Goal: Obtain resource: Download file/media

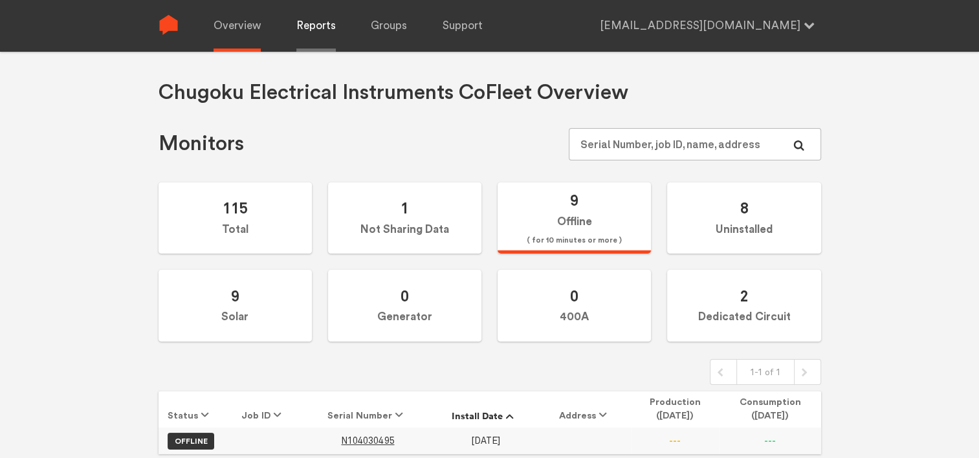
click at [315, 23] on link "Reports" at bounding box center [315, 26] width 39 height 52
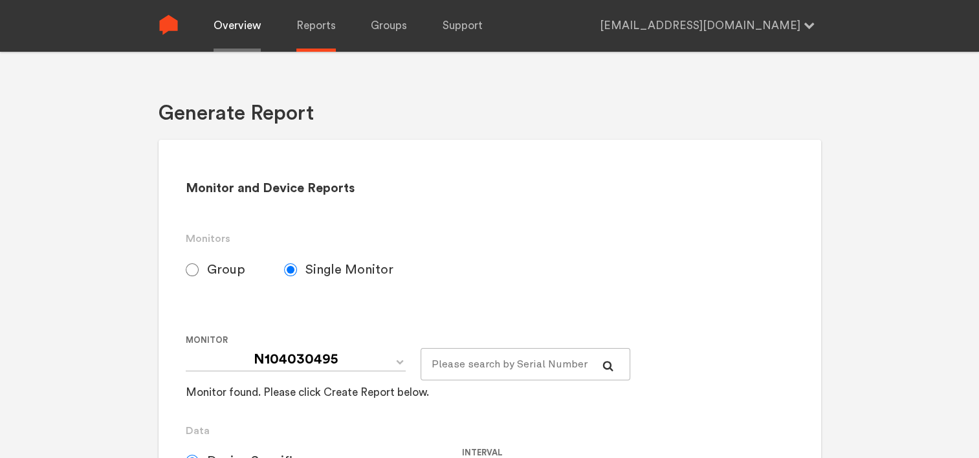
click at [241, 32] on link "Overview" at bounding box center [237, 26] width 47 height 52
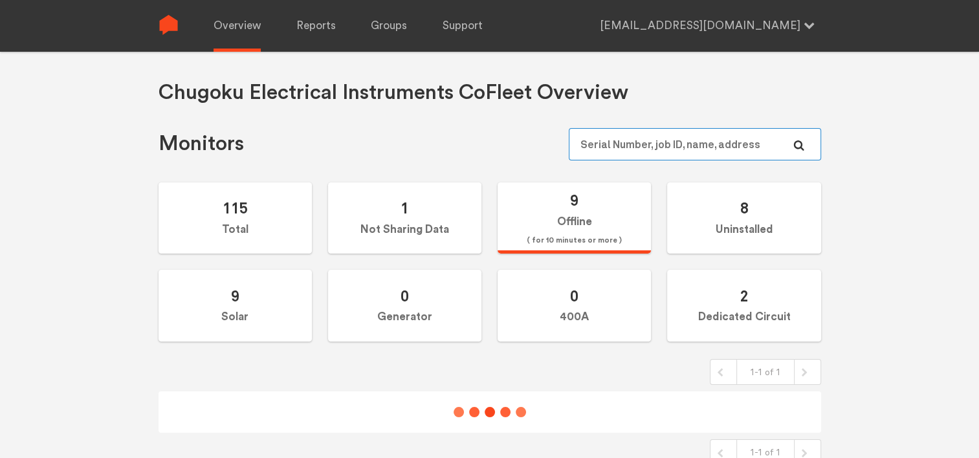
click at [627, 149] on input "text" at bounding box center [695, 144] width 252 height 32
paste input "N104030495"
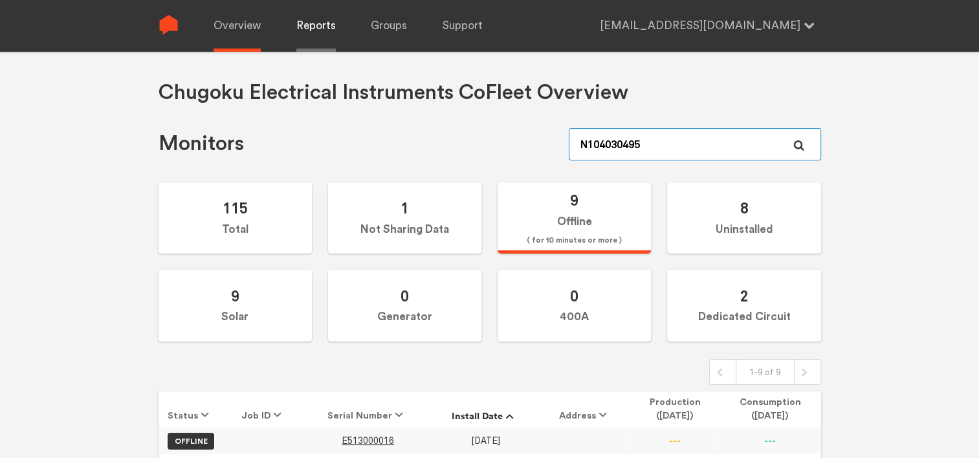
type input "N104030495"
click at [318, 27] on link "Reports" at bounding box center [315, 26] width 39 height 52
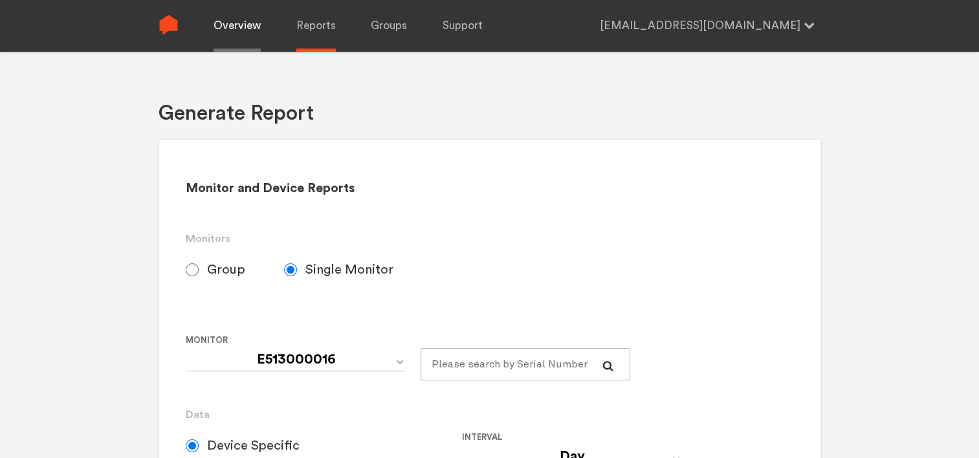
click at [244, 34] on link "Overview" at bounding box center [237, 26] width 47 height 52
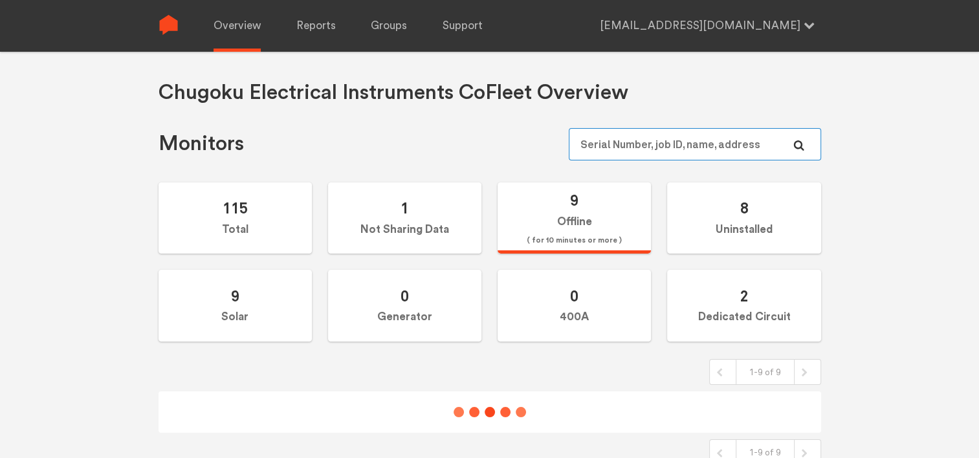
click at [660, 148] on input "text" at bounding box center [695, 144] width 252 height 32
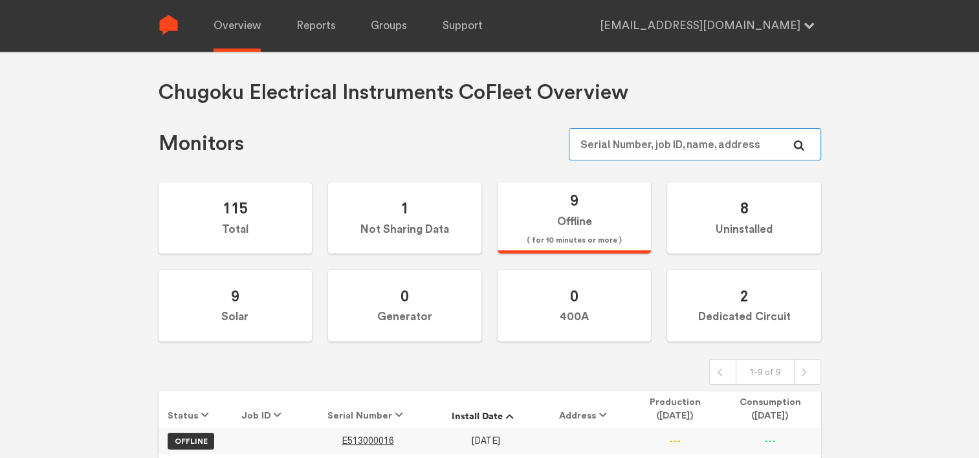
paste input "N104030495"
type input "N104030495"
click at [317, 26] on link "Reports" at bounding box center [315, 26] width 39 height 52
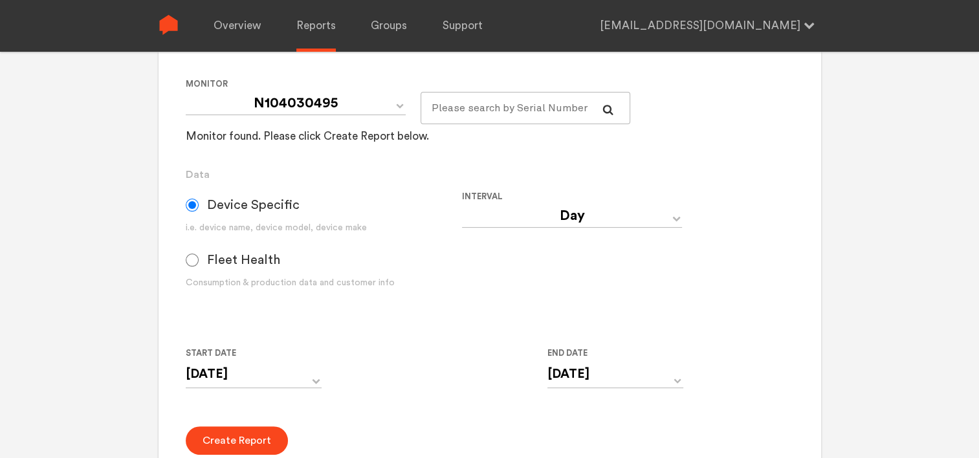
scroll to position [259, 0]
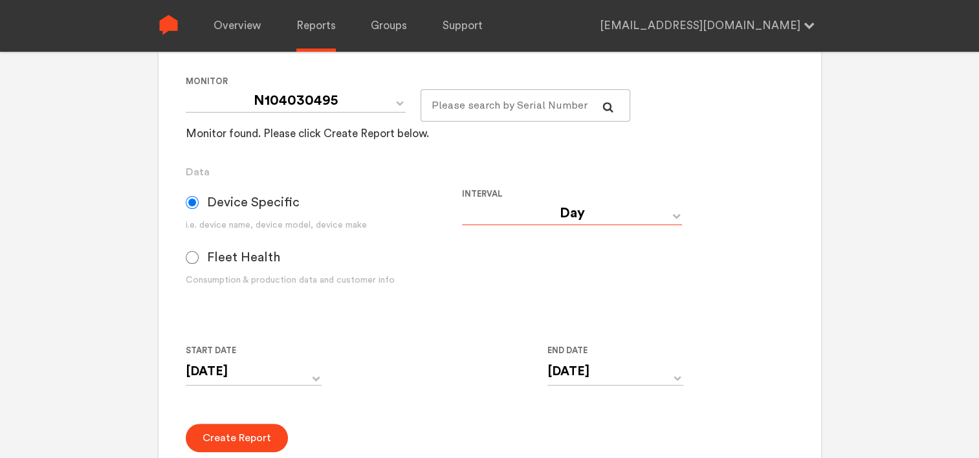
click at [588, 219] on select "Day Year Month Week Hour 30 Minute 15 Minute 5 Minute Minute" at bounding box center [572, 213] width 220 height 23
click at [715, 207] on div "Interval Day Year Month Week Hour 30 Minute 15 Minute 5 Minute Minute" at bounding box center [600, 246] width 276 height 121
click at [289, 370] on input "[DATE]" at bounding box center [254, 372] width 136 height 27
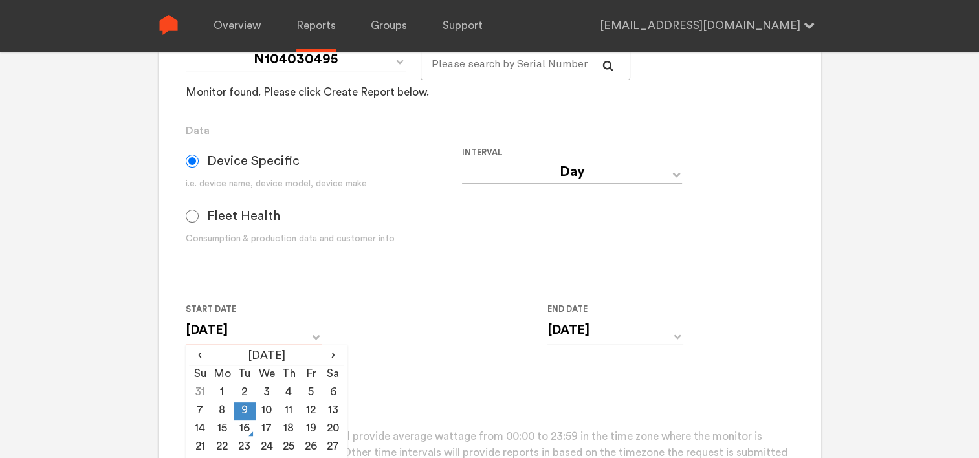
scroll to position [324, 0]
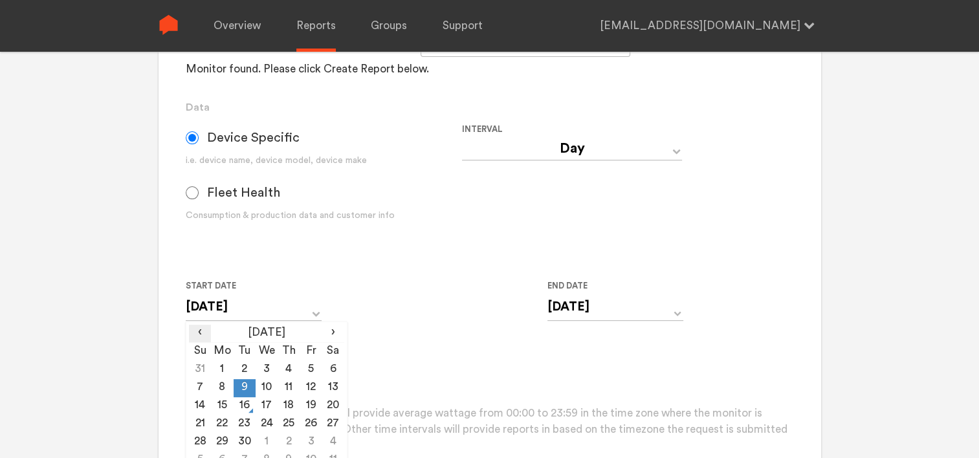
click at [202, 333] on span "‹" at bounding box center [200, 333] width 22 height 16
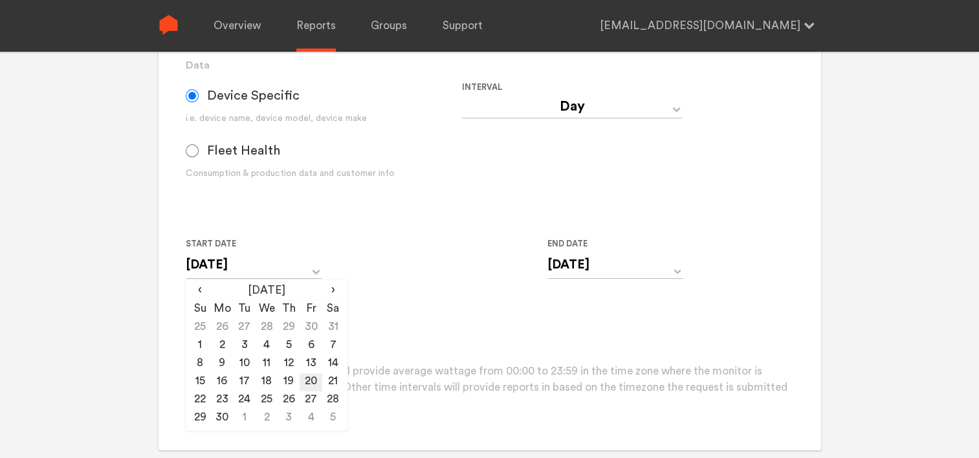
scroll to position [388, 0]
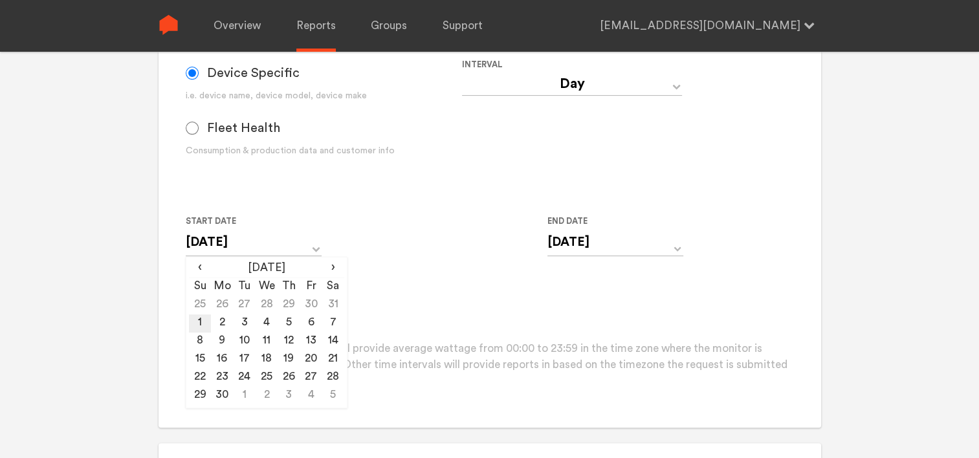
click at [202, 320] on td "1" at bounding box center [200, 324] width 22 height 18
type input "[DATE]"
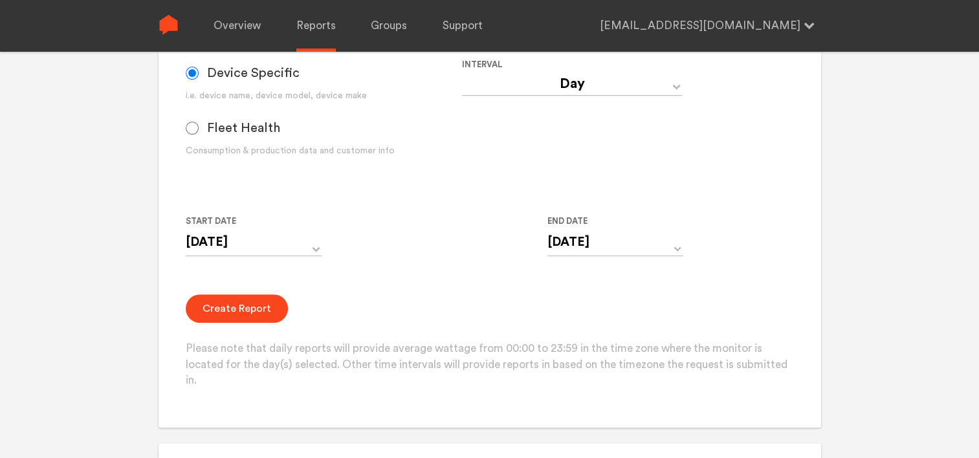
click at [383, 280] on form "Group Single Monitor Monitor Group Chugoku Electrical Instruments Default Group…" at bounding box center [490, 127] width 608 height 524
click at [245, 311] on button "Create Report" at bounding box center [237, 309] width 102 height 28
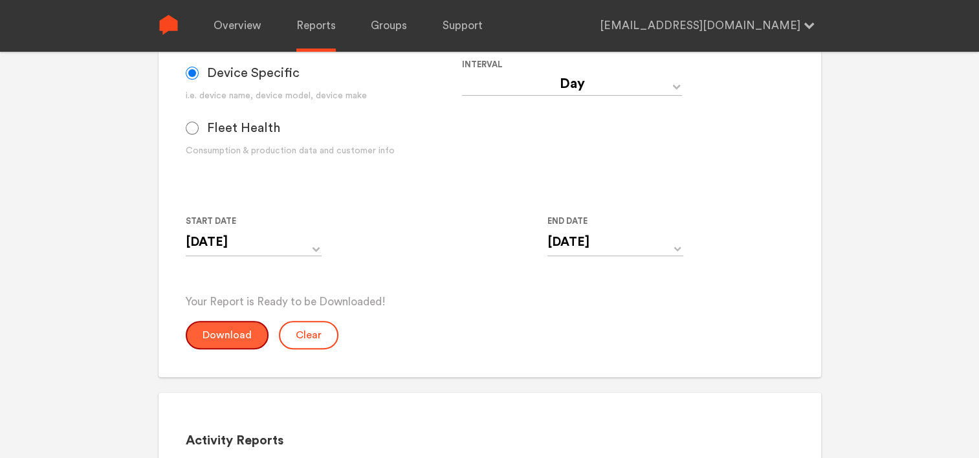
click at [238, 335] on button "Download" at bounding box center [227, 335] width 83 height 28
